Goal: Task Accomplishment & Management: Manage account settings

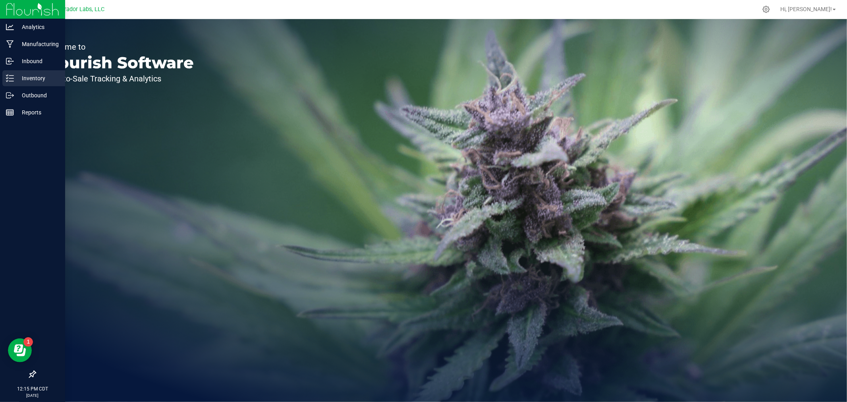
click at [8, 77] on icon at bounding box center [7, 77] width 2 height 1
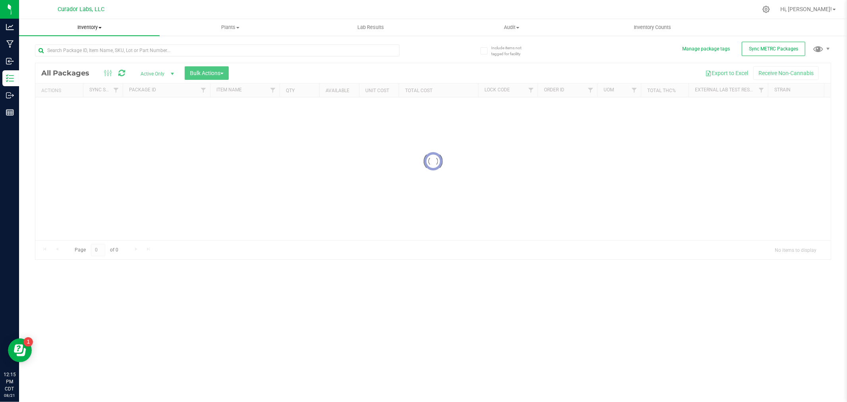
click at [92, 28] on span "Inventory" at bounding box center [89, 27] width 141 height 7
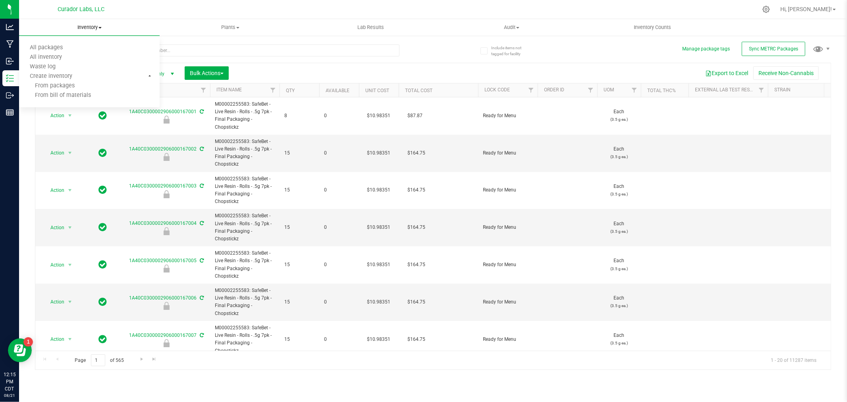
click at [54, 27] on span "Inventory" at bounding box center [89, 27] width 141 height 7
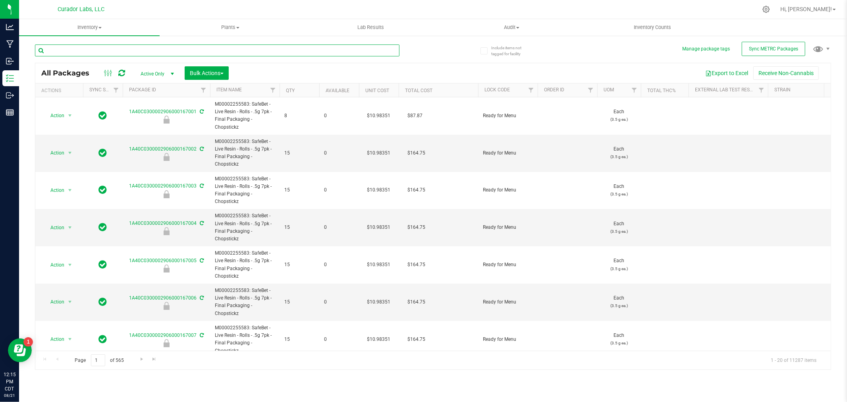
click at [114, 50] on input "text" at bounding box center [217, 50] width 365 height 12
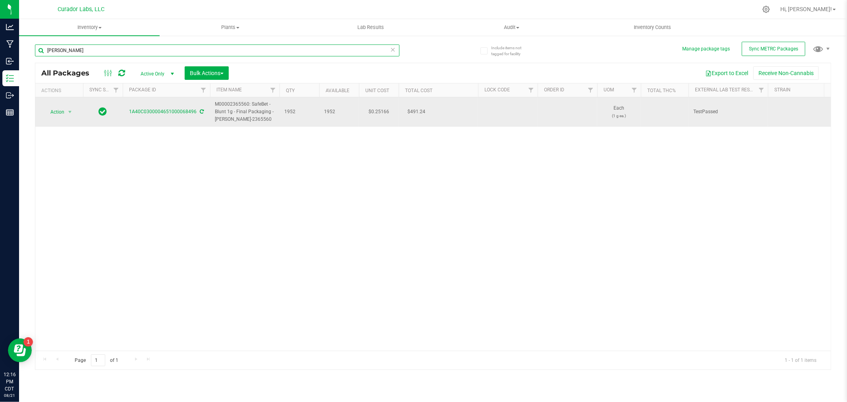
type input "[PERSON_NAME]"
drag, startPoint x: 259, startPoint y: 121, endPoint x: 216, endPoint y: 104, distance: 46.0
click at [216, 104] on span "M00002365560: SafeBet - Blunt 1g - Final Packaging - [PERSON_NAME]-2365560" at bounding box center [245, 112] width 60 height 23
copy span "M00002365560: SafeBet - Blunt 1g - Final Packaging - [PERSON_NAME]-2365560"
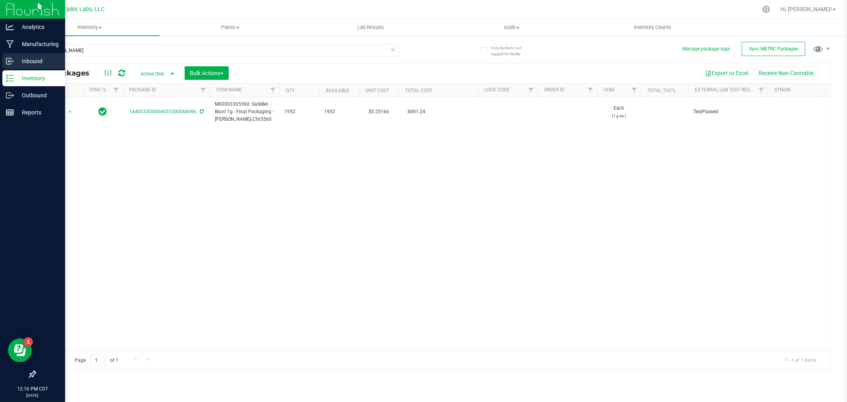
click at [12, 63] on icon at bounding box center [10, 61] width 8 height 8
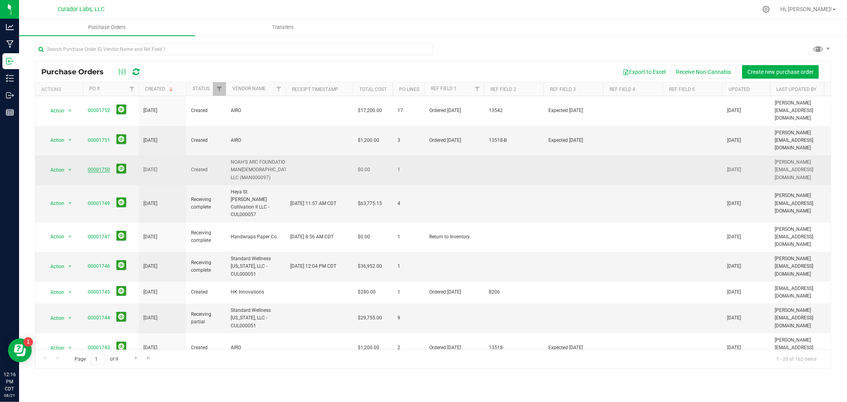
click at [97, 167] on link "00001750" at bounding box center [99, 170] width 22 height 6
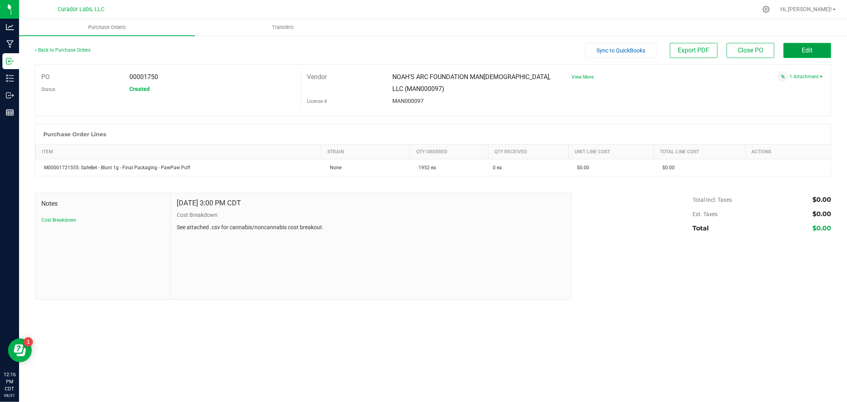
click at [815, 44] on button "Edit" at bounding box center [808, 50] width 48 height 15
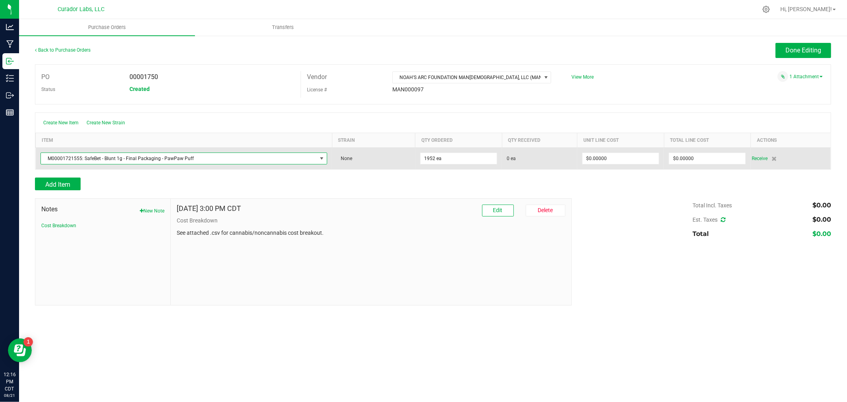
click at [130, 160] on span "M00001721555: SafeBet - Blunt 1g - Final Packaging - PawPaw Puff" at bounding box center [179, 158] width 276 height 11
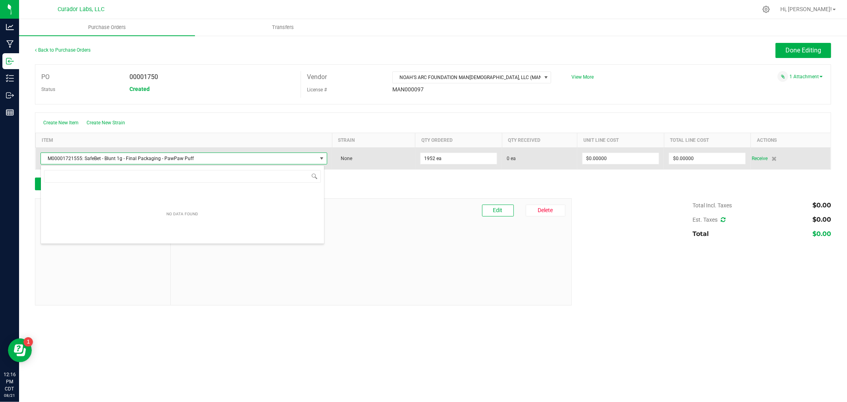
scroll to position [12, 284]
type input "M00002365560: SafeBet - Blunt 1g - Final Packaging - [PERSON_NAME]-2365560"
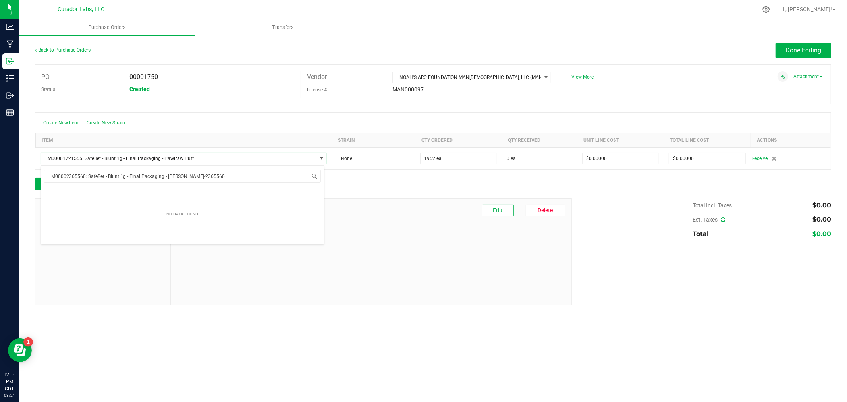
click at [343, 180] on div "Add Item" at bounding box center [300, 184] width 531 height 13
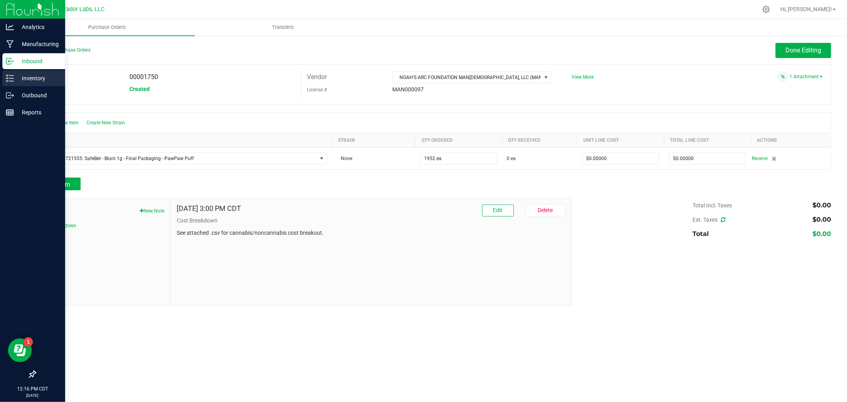
click at [8, 76] on icon at bounding box center [10, 78] width 8 height 8
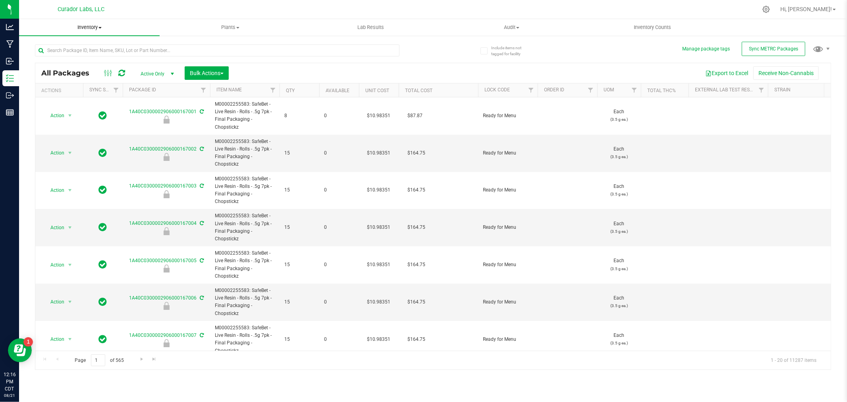
click at [88, 26] on span "Inventory" at bounding box center [89, 27] width 141 height 7
click at [53, 57] on span "All inventory" at bounding box center [46, 57] width 54 height 7
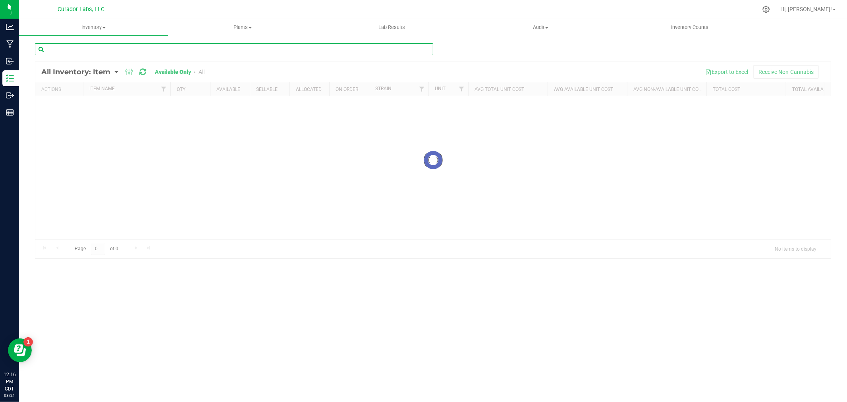
click at [57, 50] on input "text" at bounding box center [234, 49] width 398 height 12
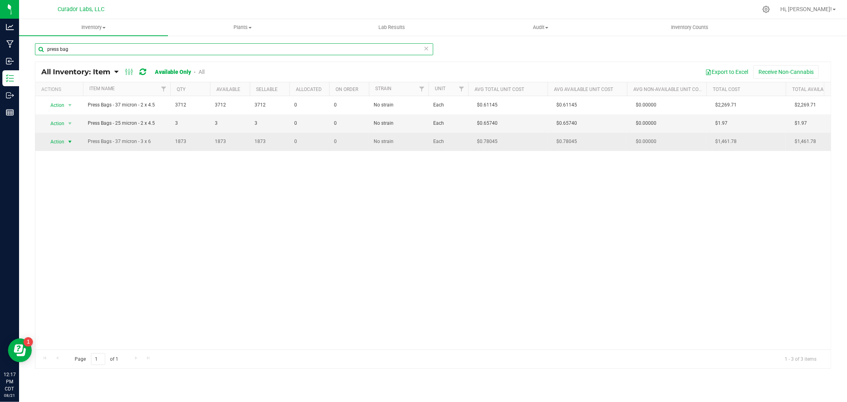
type input "press bag"
click at [68, 144] on span "select" at bounding box center [70, 142] width 6 height 6
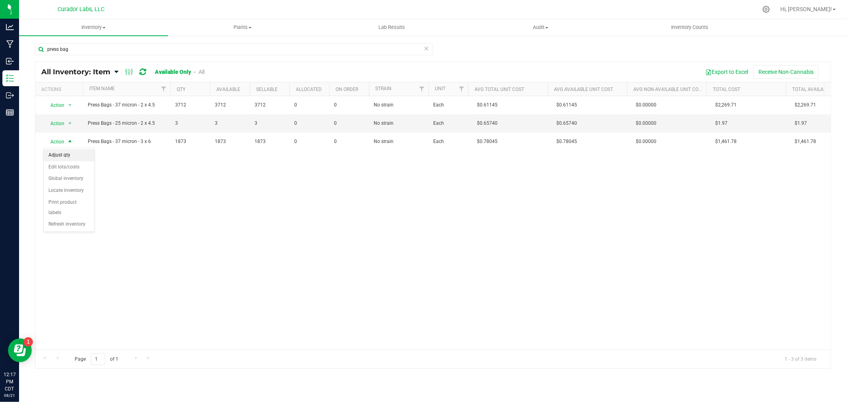
click at [65, 152] on li "Adjust qty" at bounding box center [69, 155] width 51 height 12
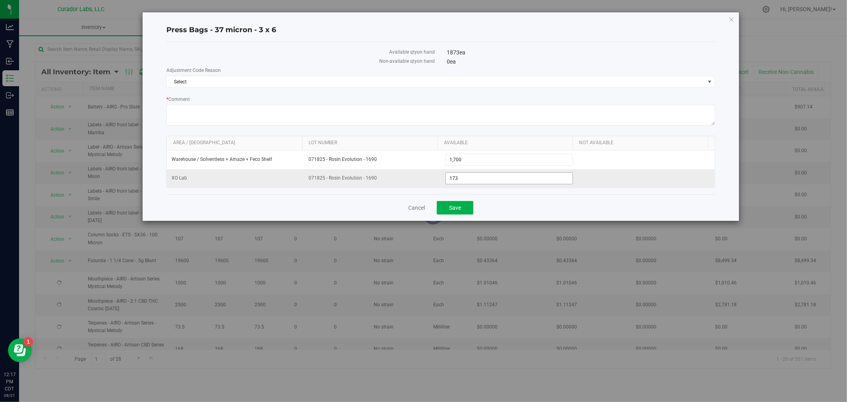
click at [451, 180] on input "173" at bounding box center [509, 178] width 127 height 11
click at [460, 179] on input "173" at bounding box center [509, 178] width 127 height 11
type input "141"
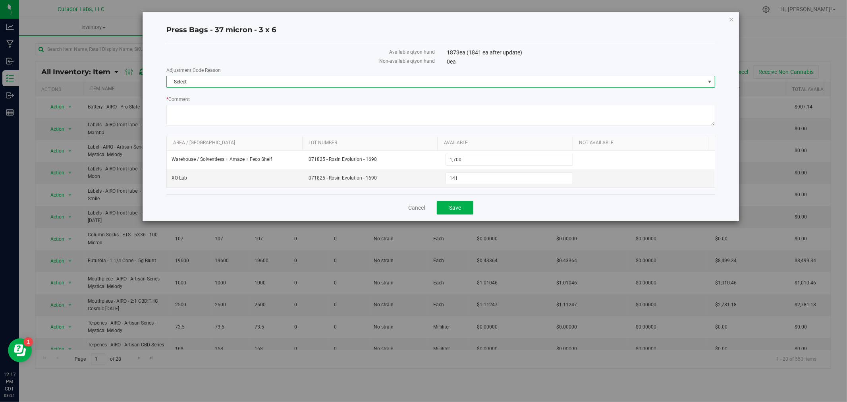
click at [245, 77] on span "Select" at bounding box center [436, 81] width 538 height 11
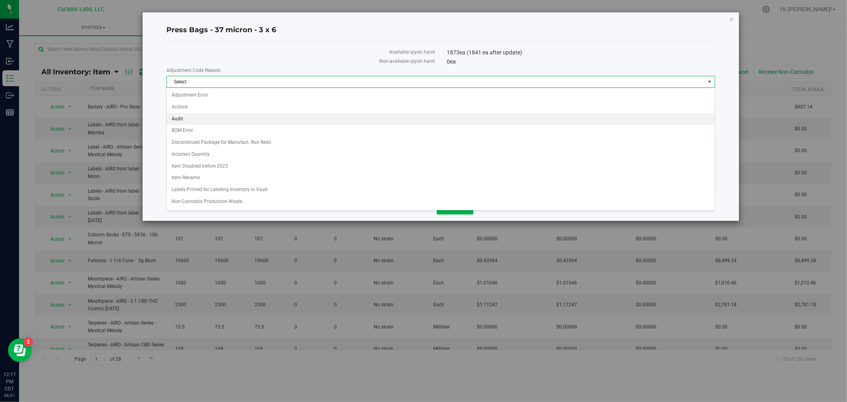
click at [212, 117] on li "Audit" at bounding box center [441, 119] width 548 height 12
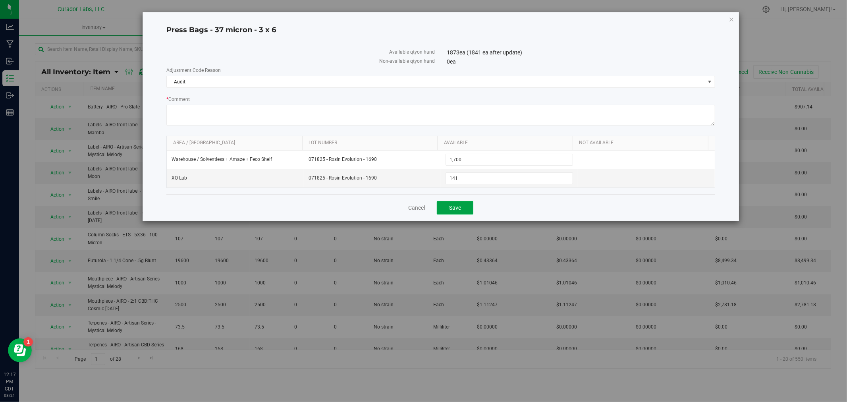
click at [453, 209] on span "Save" at bounding box center [455, 208] width 12 height 6
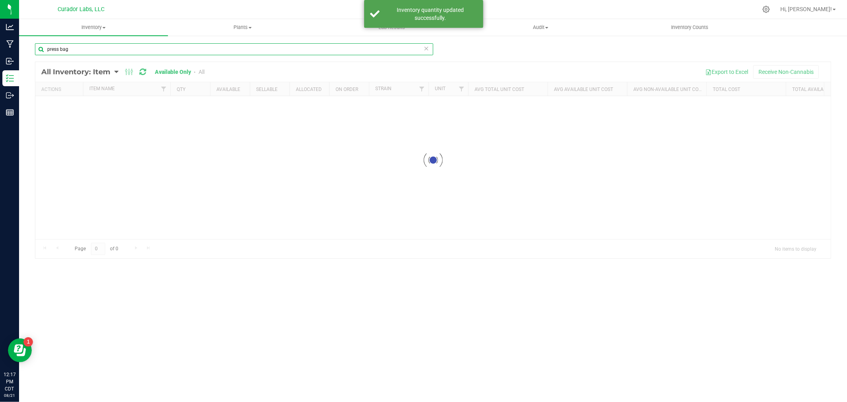
click at [164, 49] on input "press bag" at bounding box center [234, 49] width 398 height 12
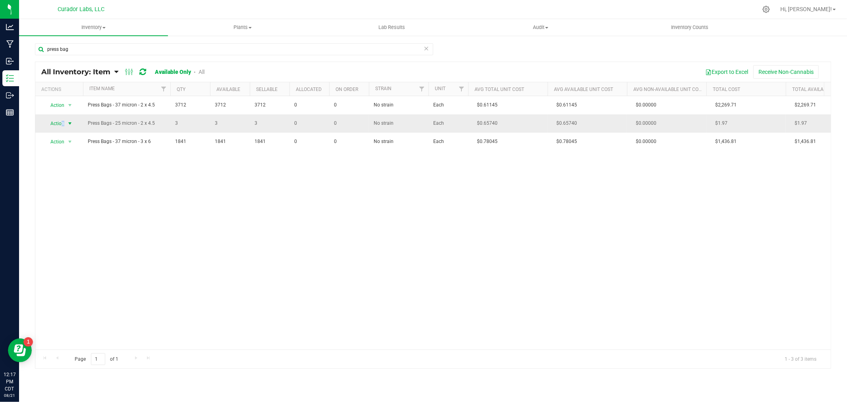
click at [62, 121] on span "Action" at bounding box center [53, 123] width 21 height 11
click at [68, 137] on li "Adjust qty" at bounding box center [69, 137] width 51 height 12
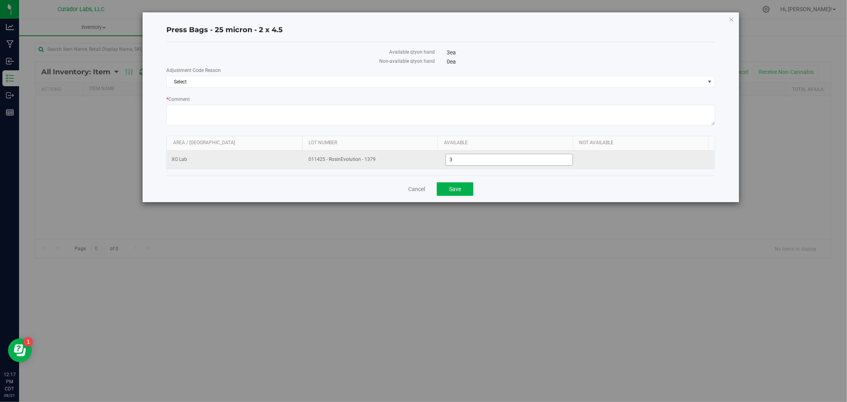
click at [470, 160] on span "3 3" at bounding box center [510, 160] width 128 height 12
click at [0, 0] on input "3" at bounding box center [0, 0] width 0 height 0
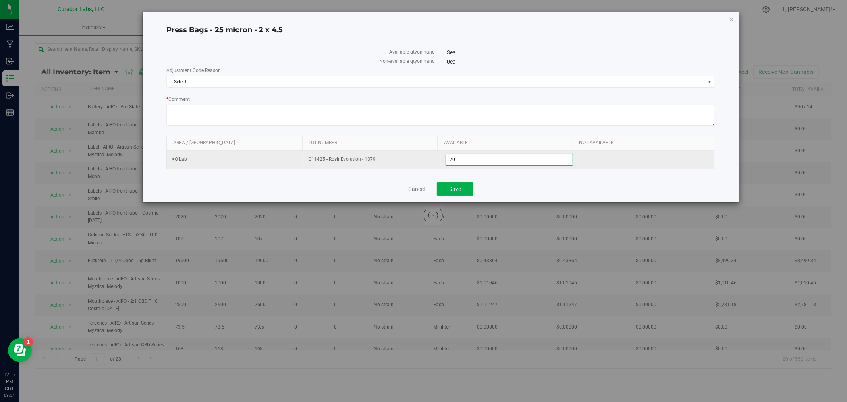
type input "200"
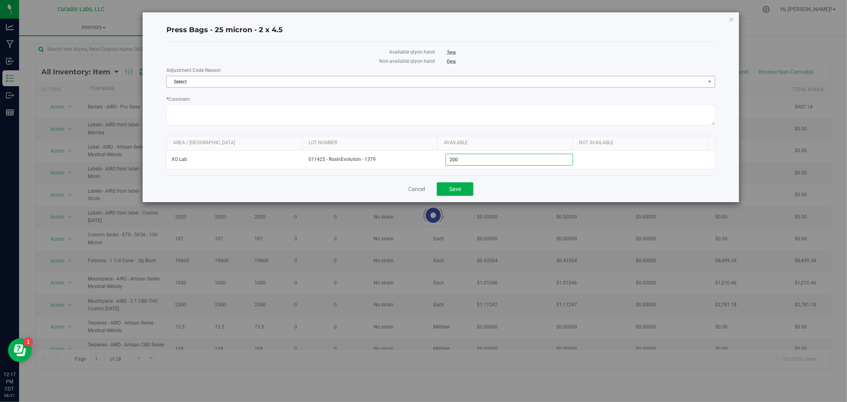
type input "200"
click at [312, 78] on span "Select" at bounding box center [436, 81] width 538 height 11
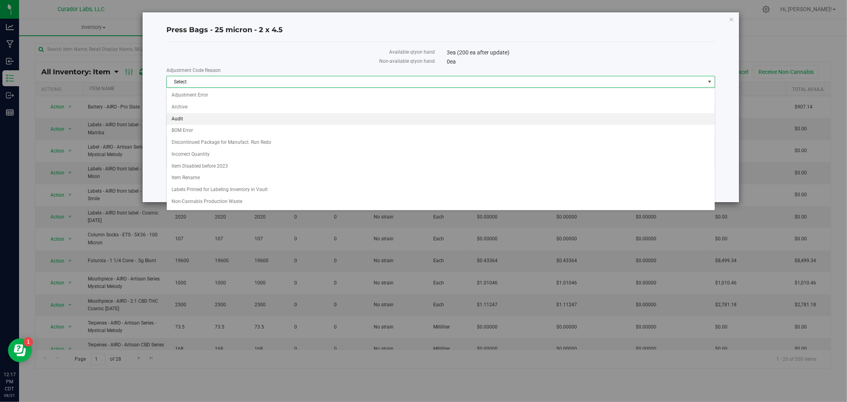
click at [256, 122] on li "Audit" at bounding box center [441, 119] width 548 height 12
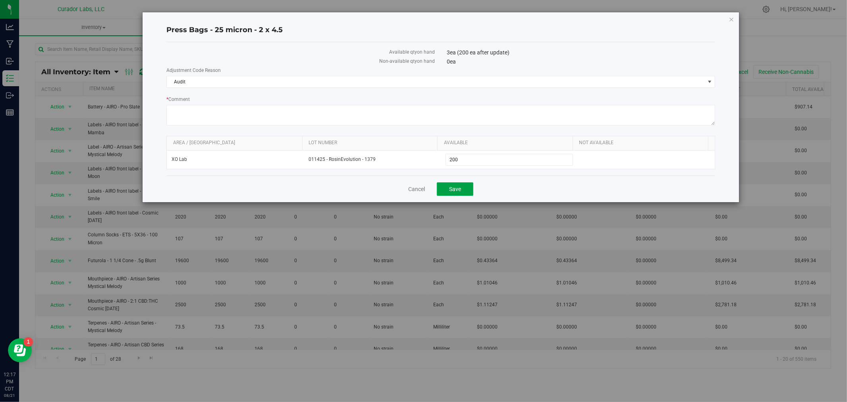
click at [467, 193] on button "Save" at bounding box center [455, 189] width 37 height 14
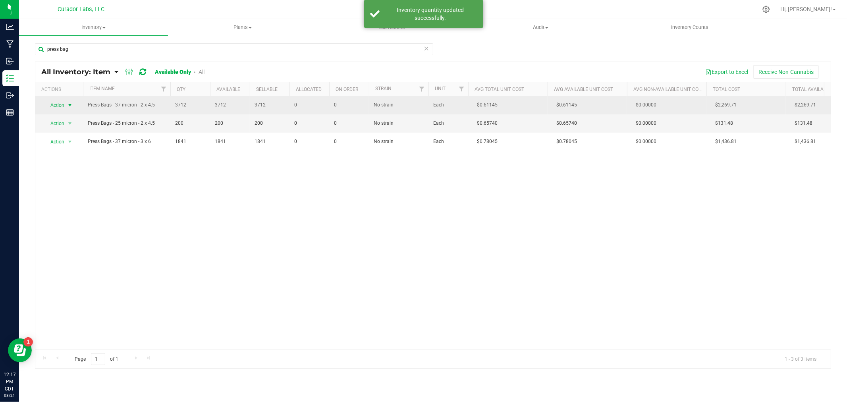
click at [58, 105] on span "Action" at bounding box center [53, 105] width 21 height 11
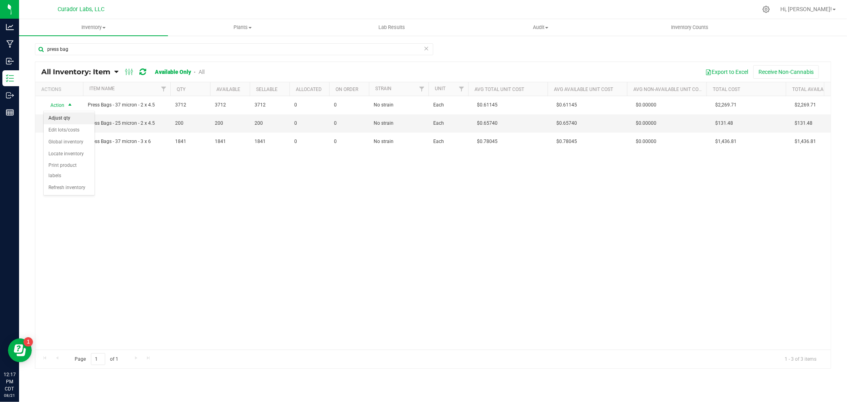
click at [63, 120] on li "Adjust qty" at bounding box center [69, 118] width 51 height 12
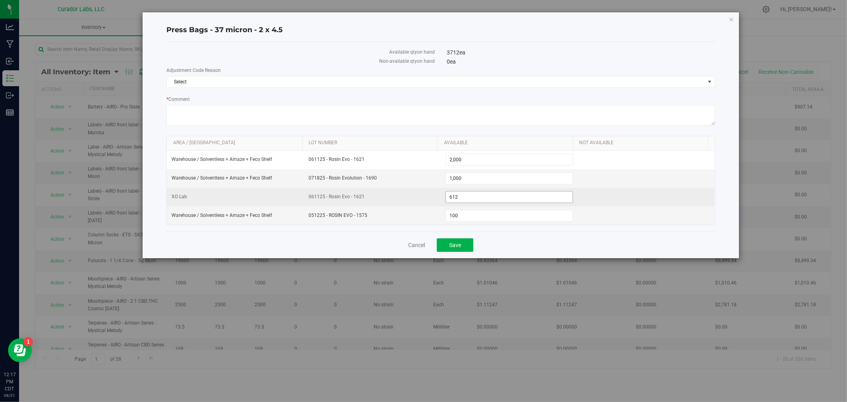
click at [470, 197] on span "612 612" at bounding box center [510, 197] width 128 height 12
click at [470, 197] on input "612" at bounding box center [509, 196] width 127 height 11
type input "610"
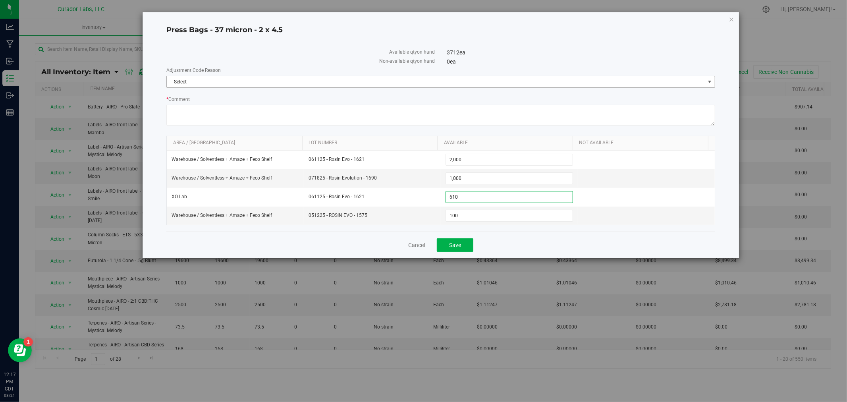
type input "610"
click at [307, 85] on span "Select" at bounding box center [436, 81] width 538 height 11
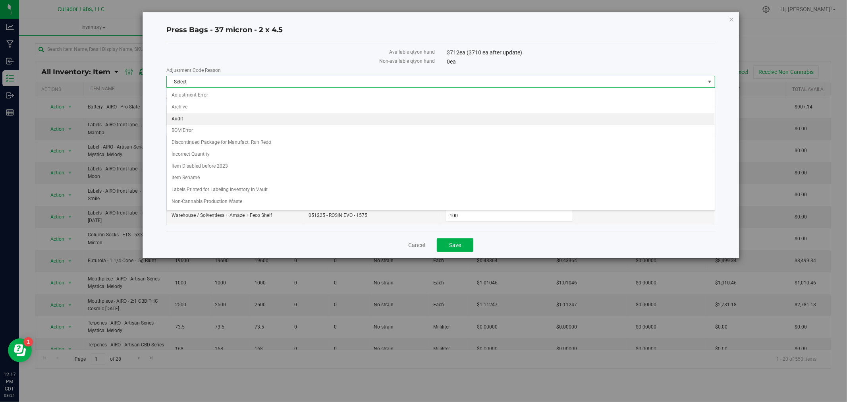
click at [240, 116] on li "Audit" at bounding box center [441, 119] width 548 height 12
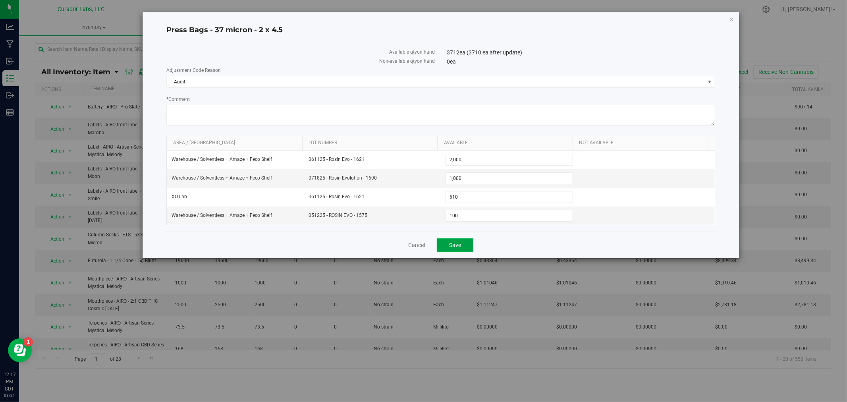
click at [447, 249] on button "Save" at bounding box center [455, 245] width 37 height 14
